Goal: Communication & Community: Answer question/provide support

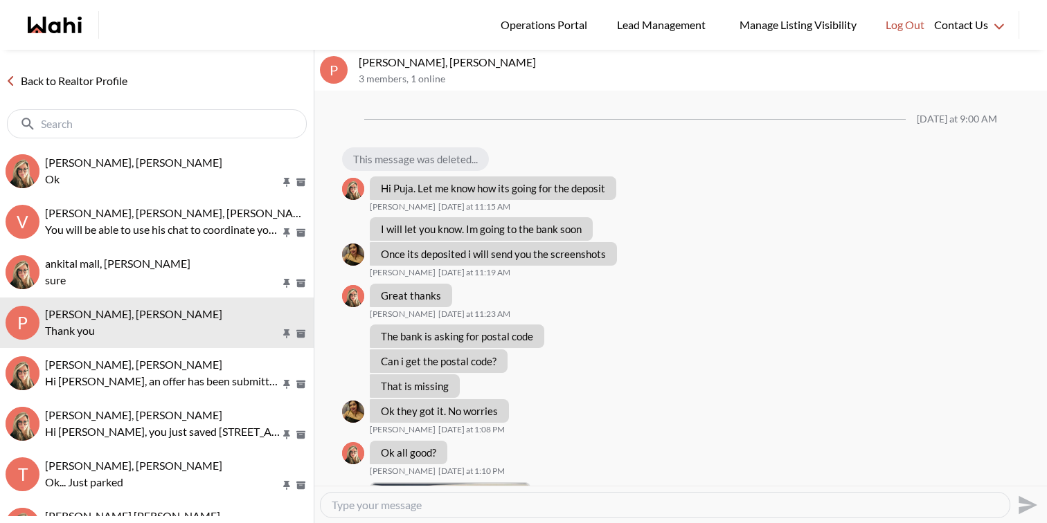
scroll to position [947, 0]
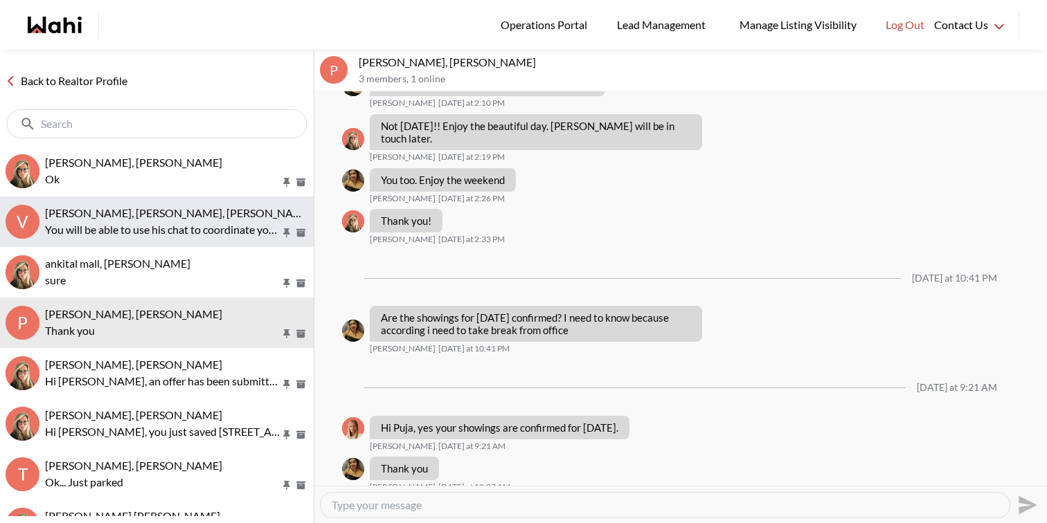
click at [148, 240] on button "V Volodymyr Vozniak, Barbara, Khalid, Alicia You will be able to use his chat t…" at bounding box center [157, 222] width 314 height 51
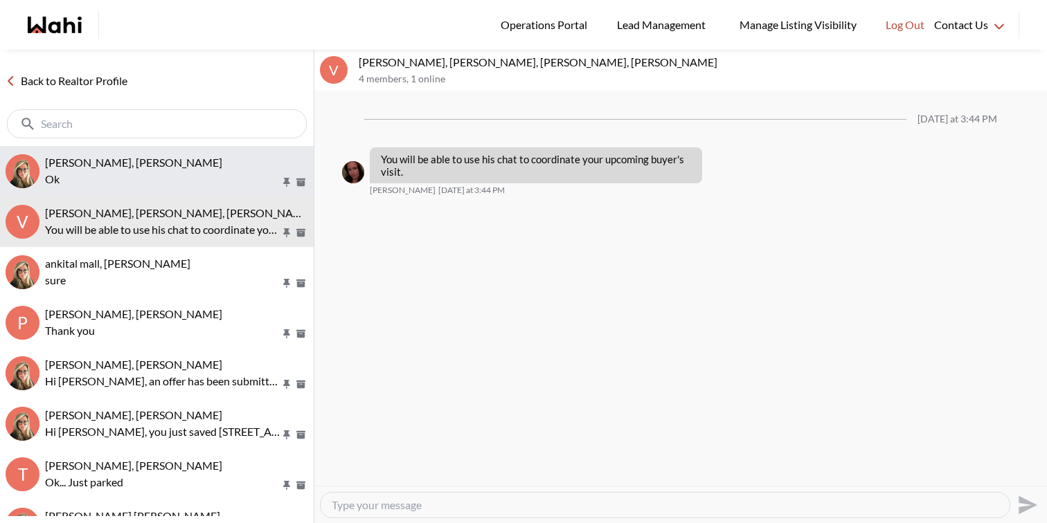
click at [186, 159] on div "Volodymyr Vozniak, Barb" at bounding box center [176, 163] width 263 height 14
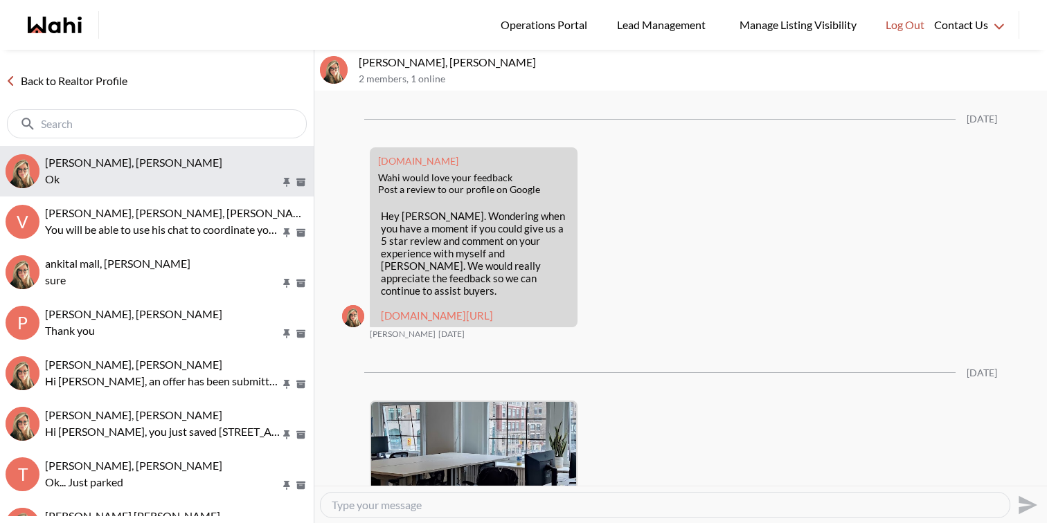
scroll to position [2067, 0]
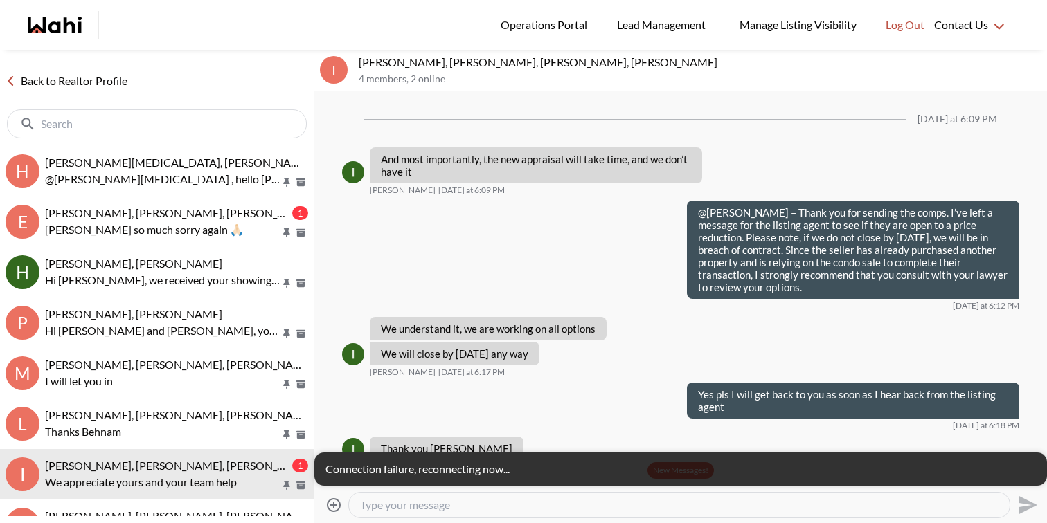
scroll to position [1480, 0]
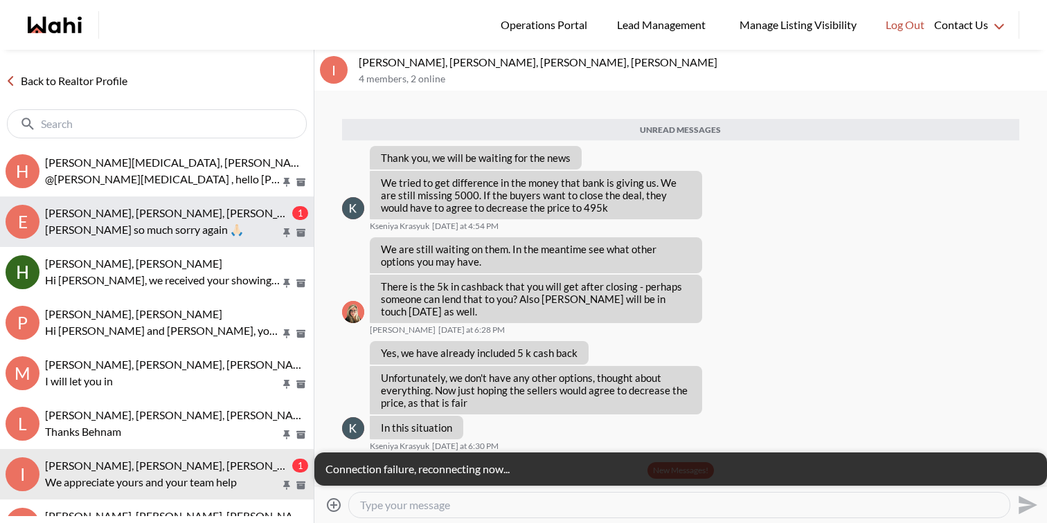
click at [186, 219] on div "Erik Odegaard, Margarita Haimov, Khalid, Michelle 1 Ty so much sorry again 🙏🏻" at bounding box center [176, 222] width 263 height 32
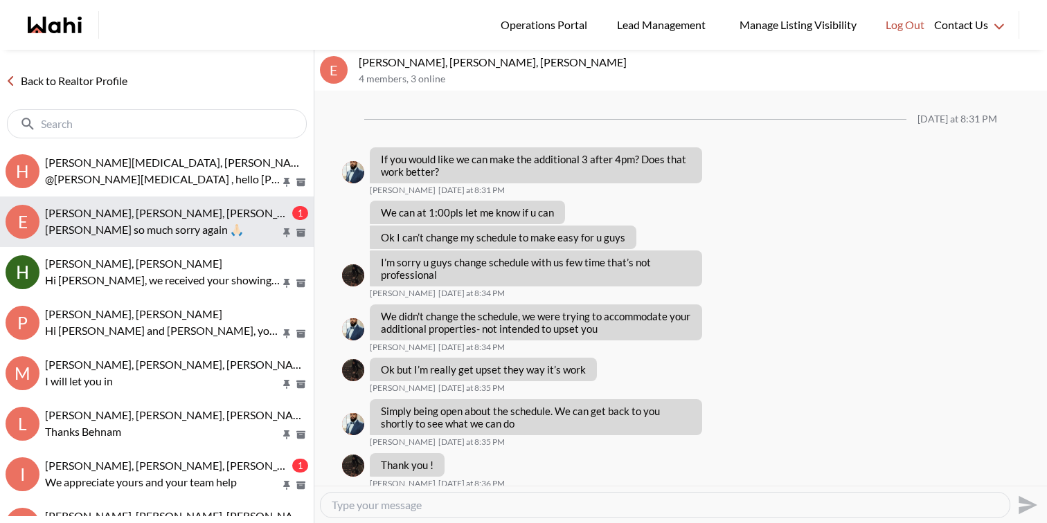
scroll to position [1984, 0]
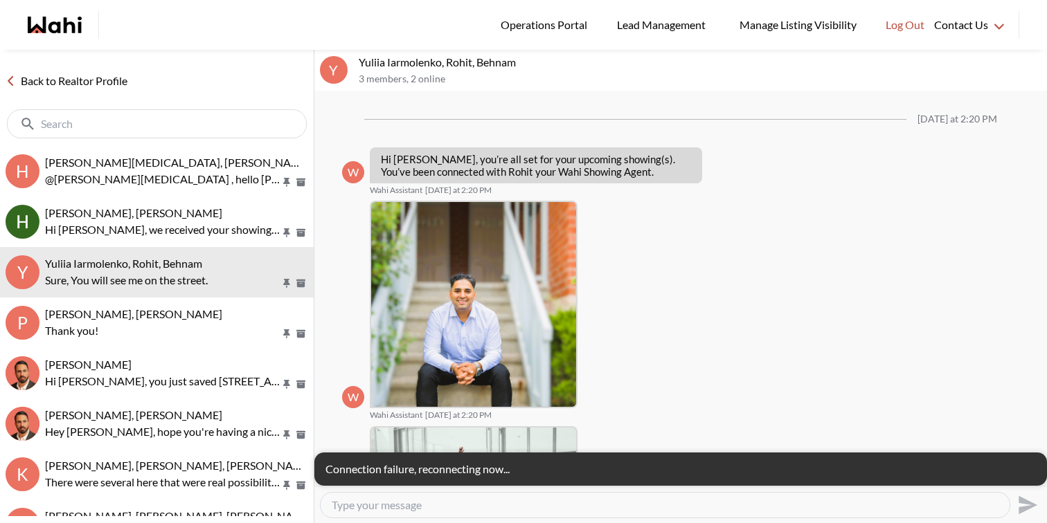
scroll to position [1079, 0]
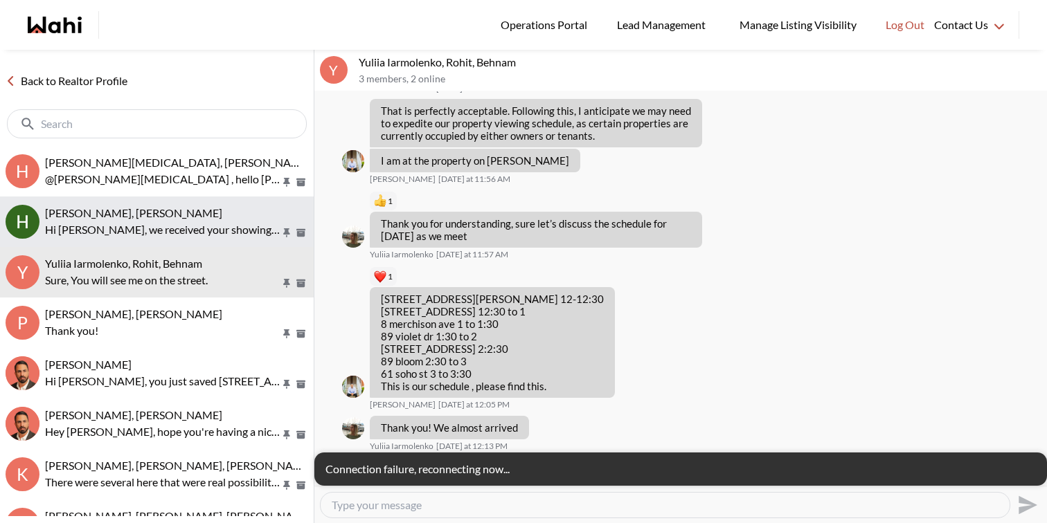
click at [186, 211] on div "[PERSON_NAME], [PERSON_NAME]" at bounding box center [176, 213] width 263 height 14
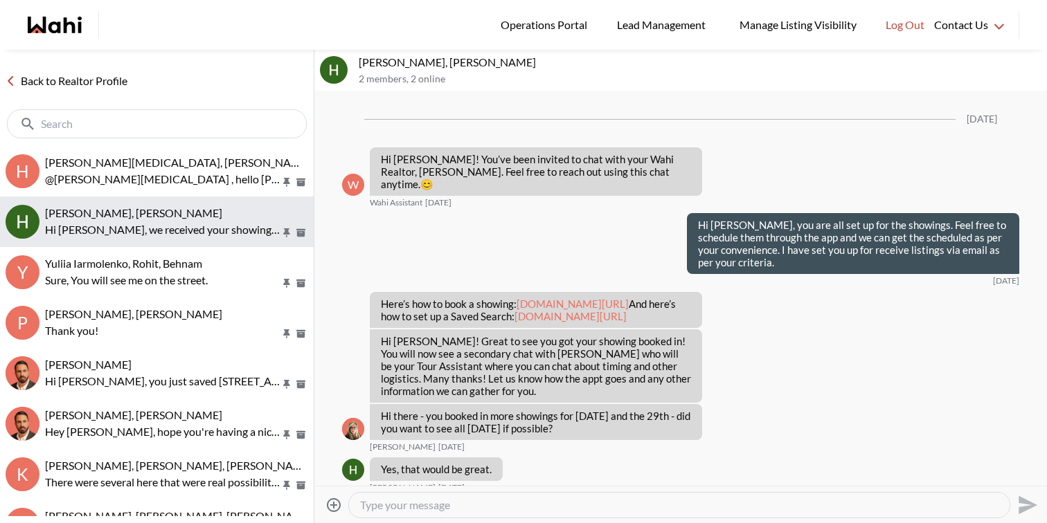
scroll to position [3848, 0]
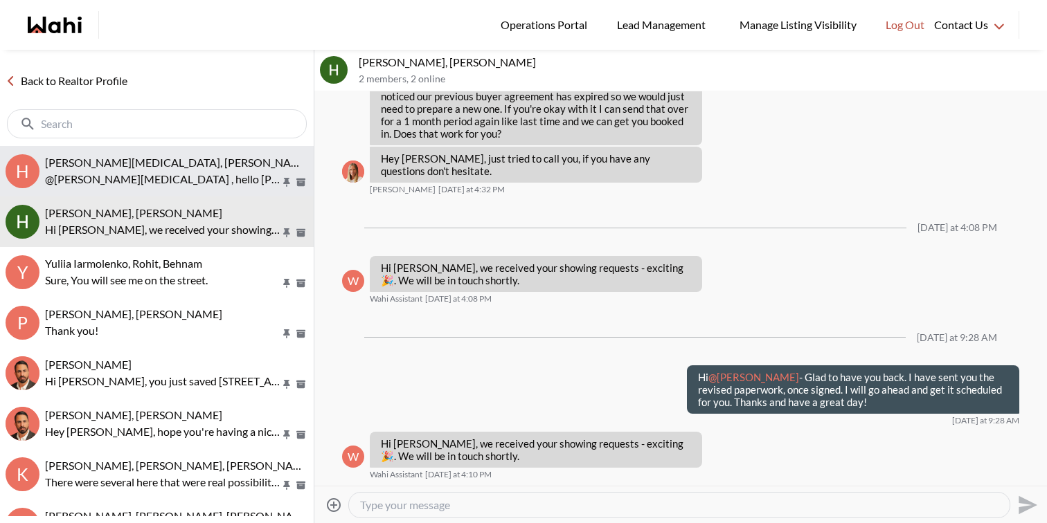
click at [189, 168] on div "[PERSON_NAME][MEDICAL_DATA], [PERSON_NAME]" at bounding box center [176, 163] width 263 height 14
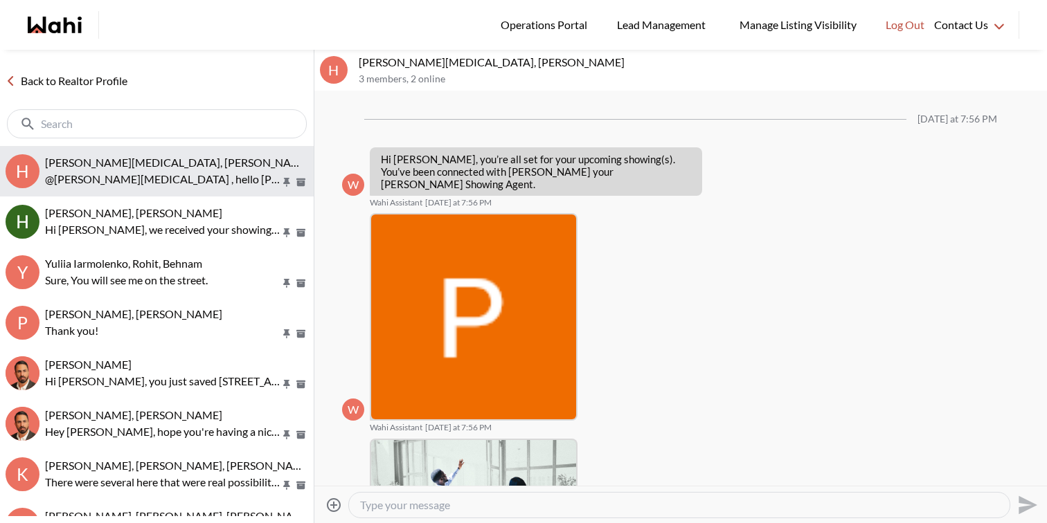
scroll to position [550, 0]
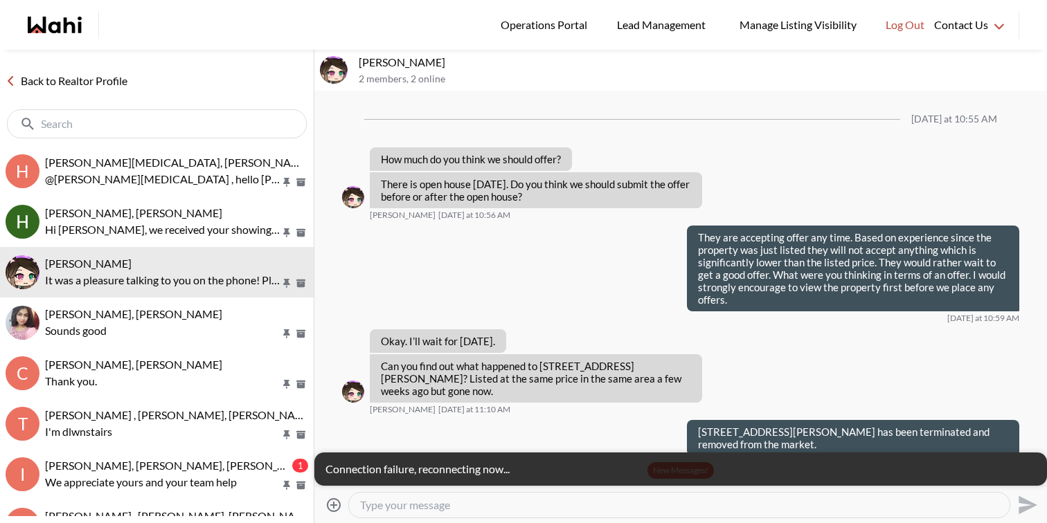
scroll to position [1622, 0]
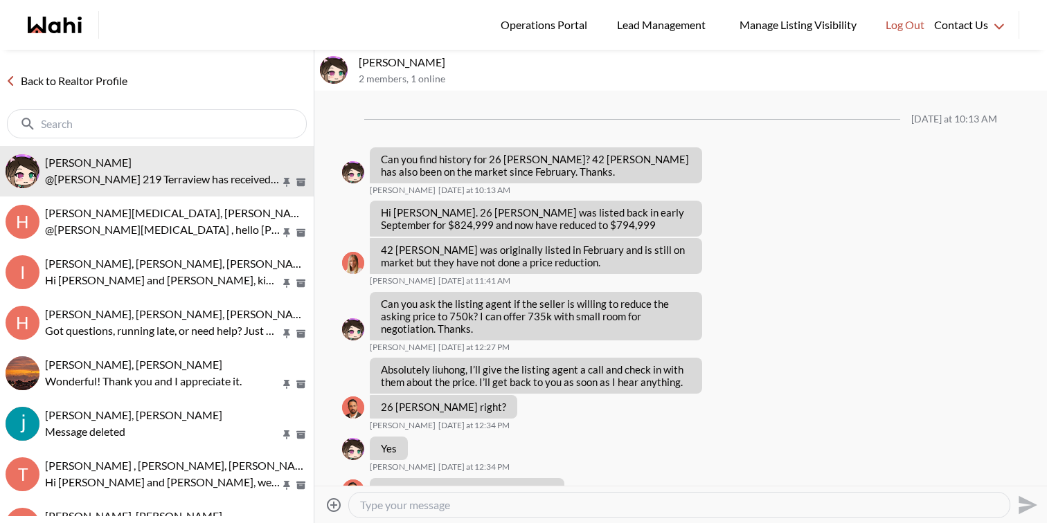
scroll to position [1078, 0]
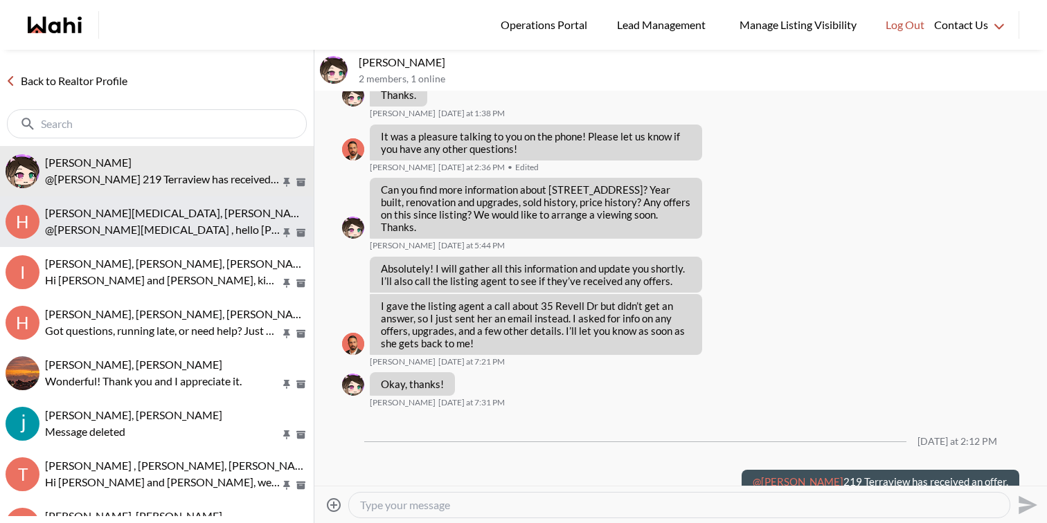
click at [178, 229] on p "@Habon Muse , hello Habon Paul here regarding your showing sorry about that act…" at bounding box center [162, 230] width 235 height 17
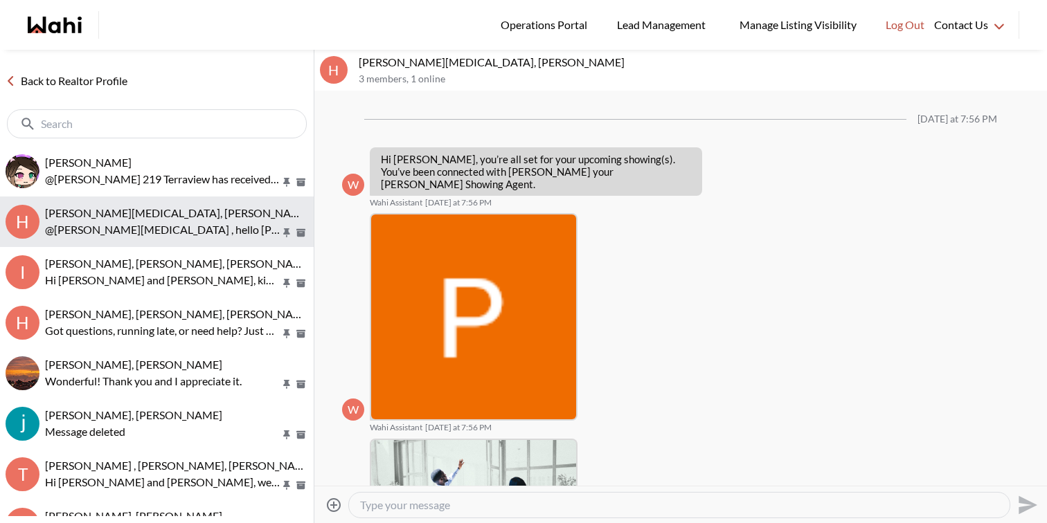
scroll to position [923, 0]
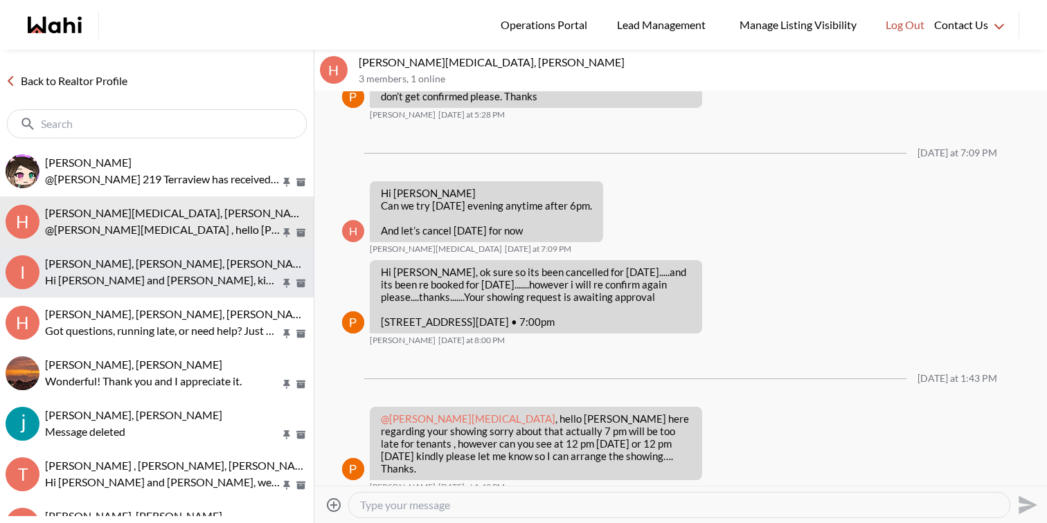
click at [179, 272] on p "Hi Irina and Kseniya, kindly let us know once everything is completed today." at bounding box center [162, 280] width 235 height 17
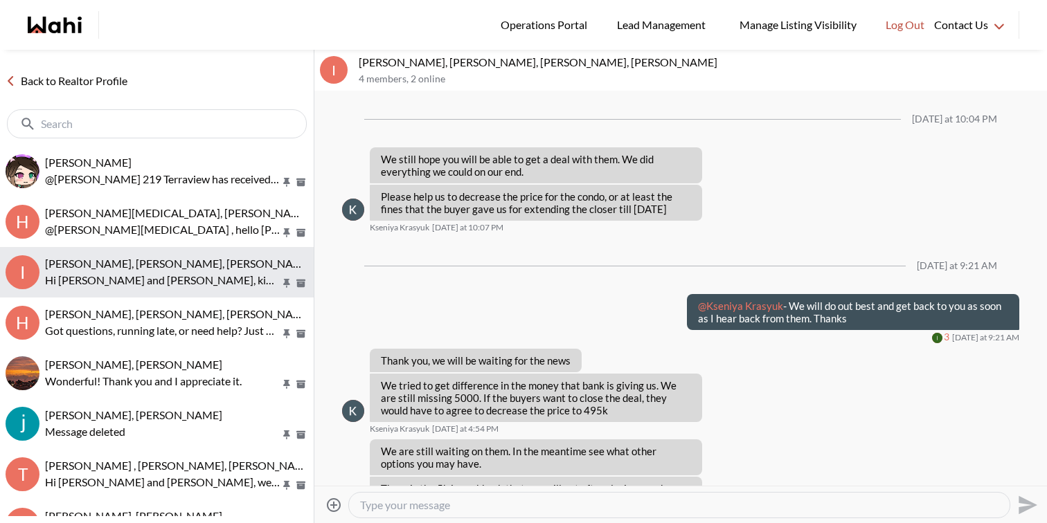
scroll to position [1065, 0]
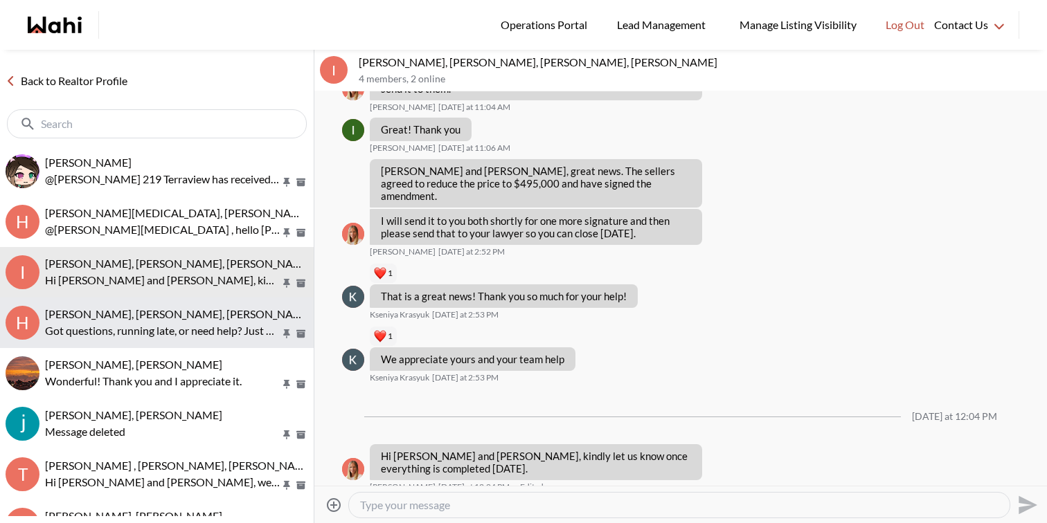
click at [184, 313] on div "Heidy Jaeger, Rohit, Faraz" at bounding box center [176, 314] width 263 height 14
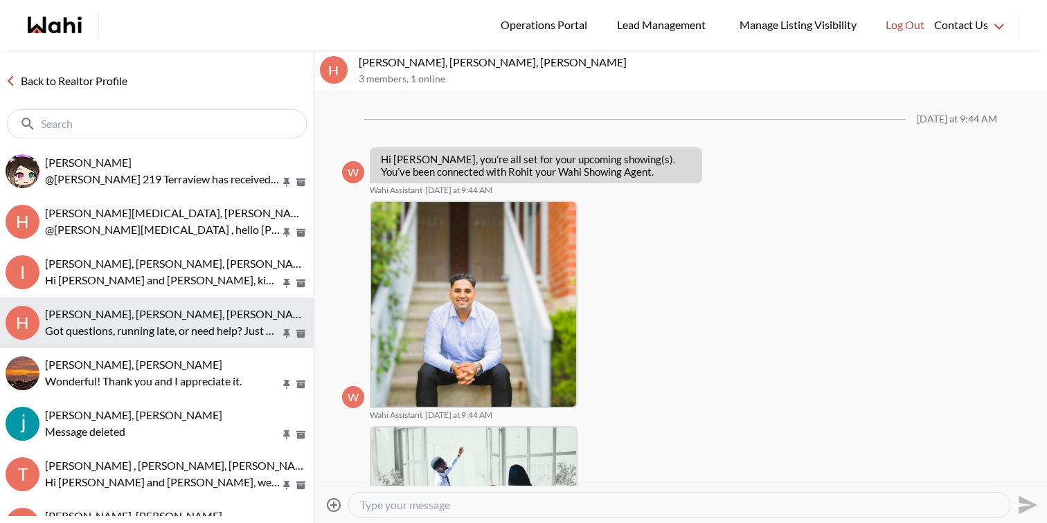
scroll to position [196, 0]
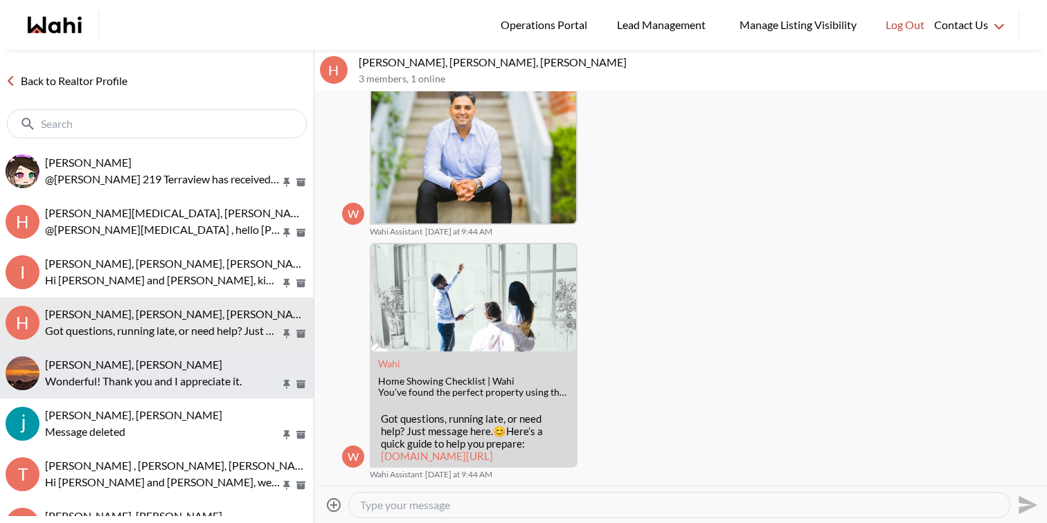
click at [182, 358] on div "Caroline Madelar, Faraz" at bounding box center [176, 365] width 263 height 14
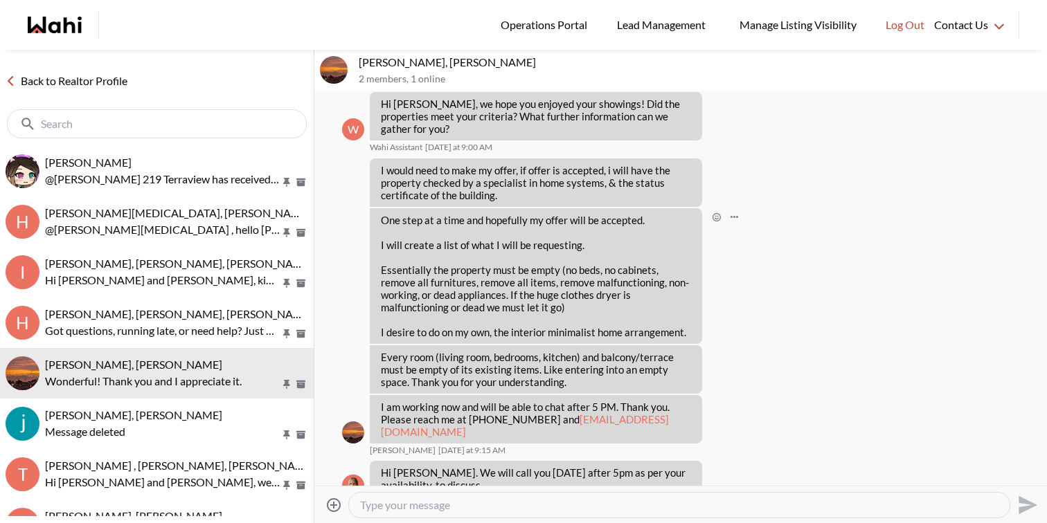
scroll to position [848, 0]
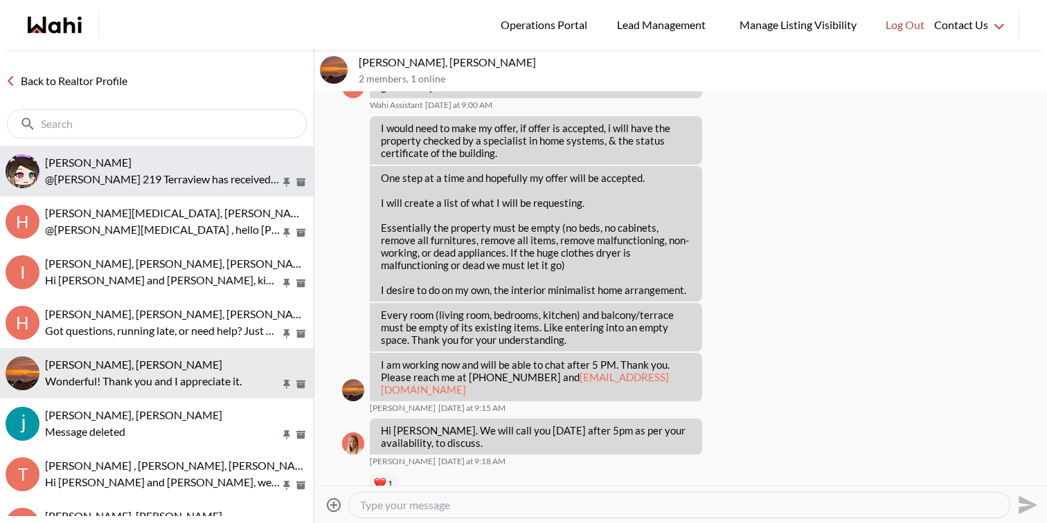
click at [201, 161] on div "liuhong chen, Faraz" at bounding box center [176, 163] width 263 height 14
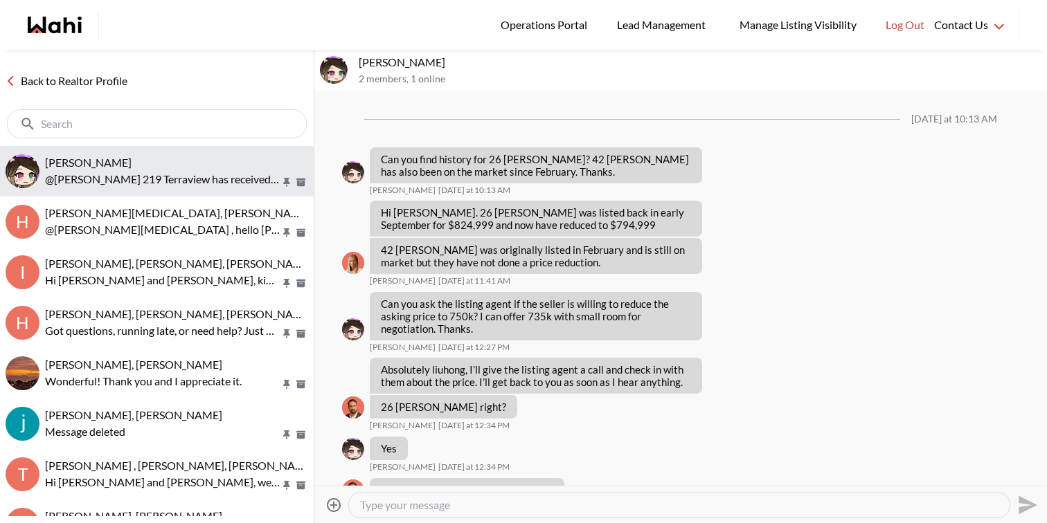
scroll to position [1078, 0]
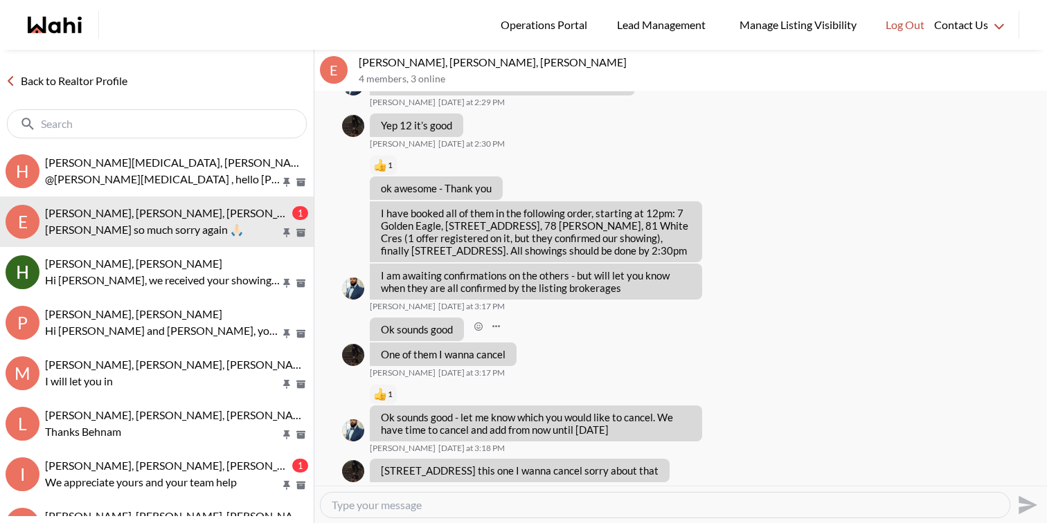
scroll to position [1984, 0]
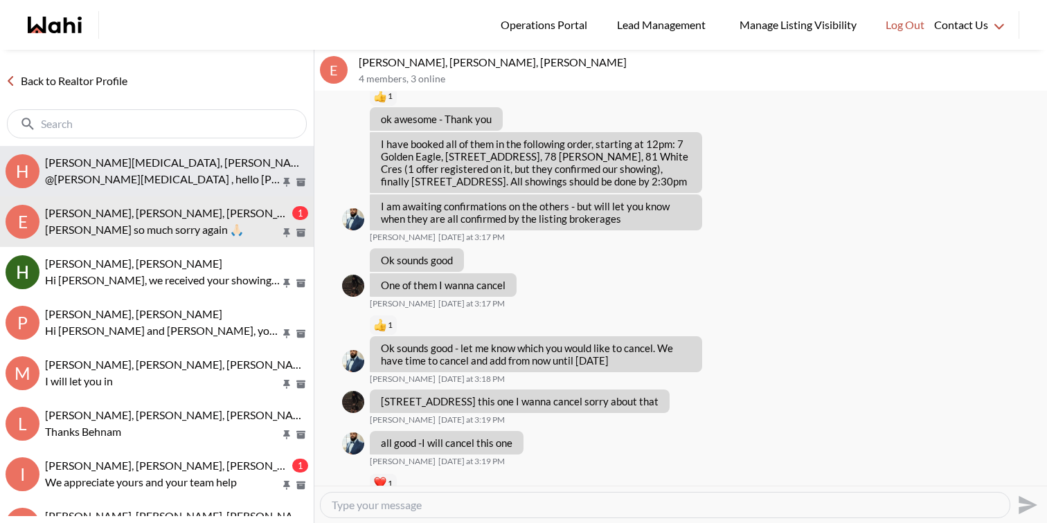
click at [226, 171] on p "@[PERSON_NAME][MEDICAL_DATA] , hello [PERSON_NAME] here ……REG:: : [STREET_ADDRE…" at bounding box center [162, 179] width 235 height 17
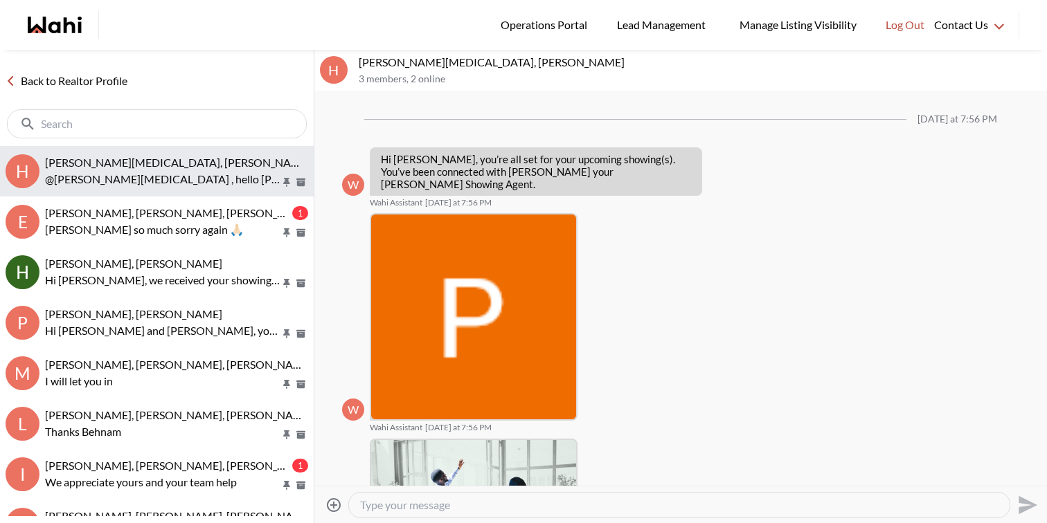
scroll to position [550, 0]
